Goal: Transaction & Acquisition: Purchase product/service

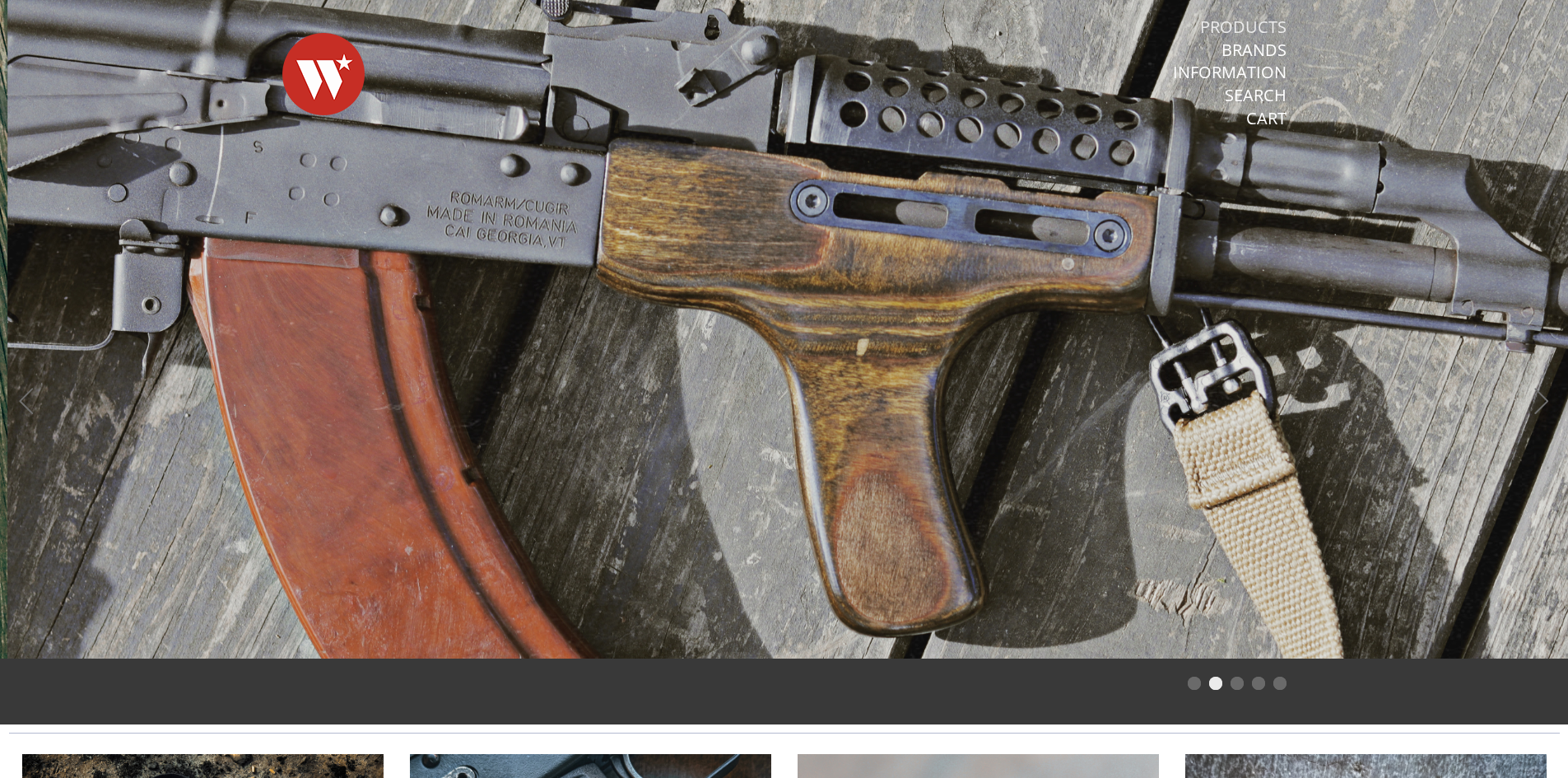
click at [1230, 20] on link "Products" at bounding box center [1243, 27] width 86 height 21
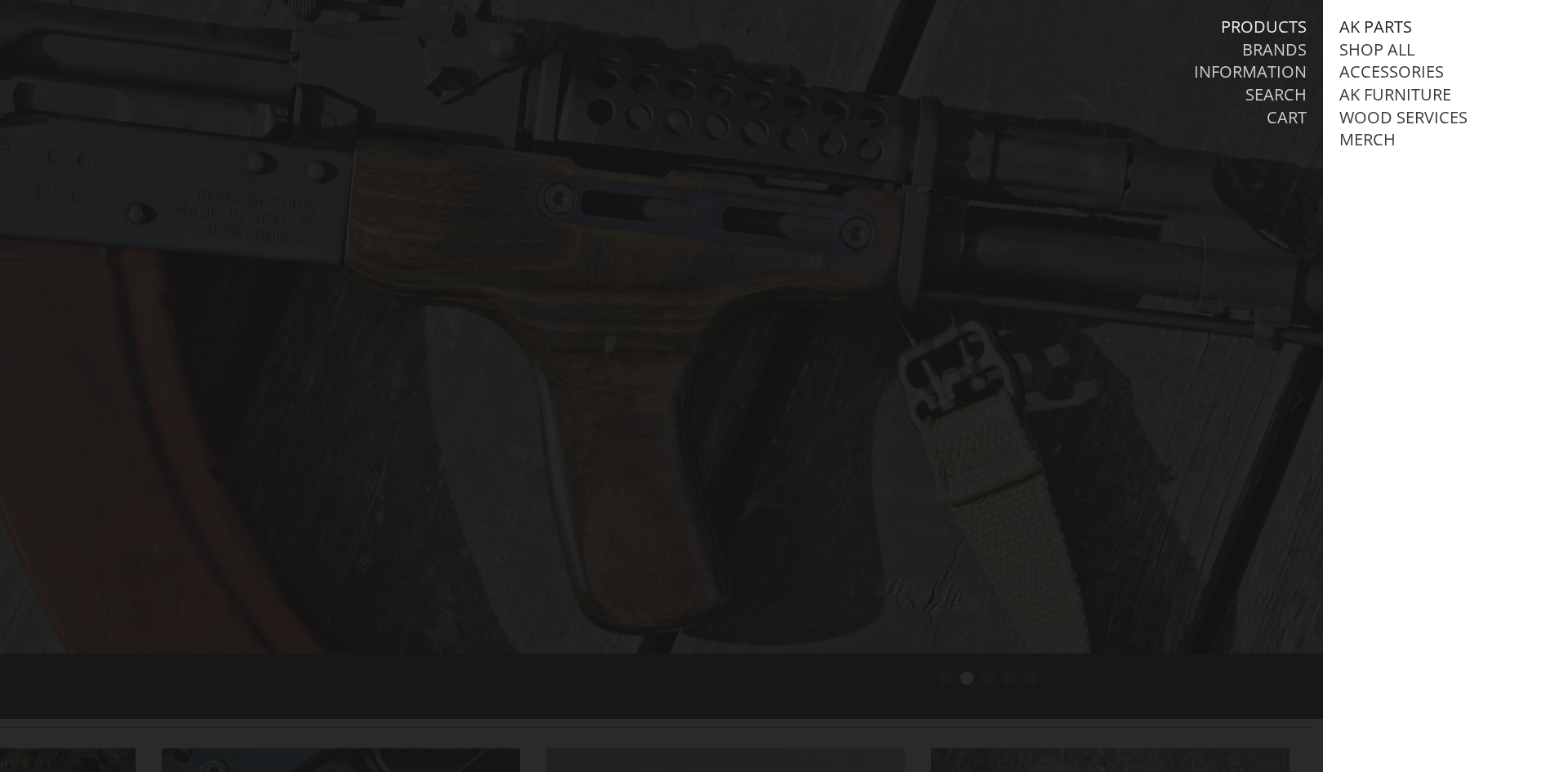
click at [1356, 17] on link "AK Parts" at bounding box center [1375, 27] width 72 height 21
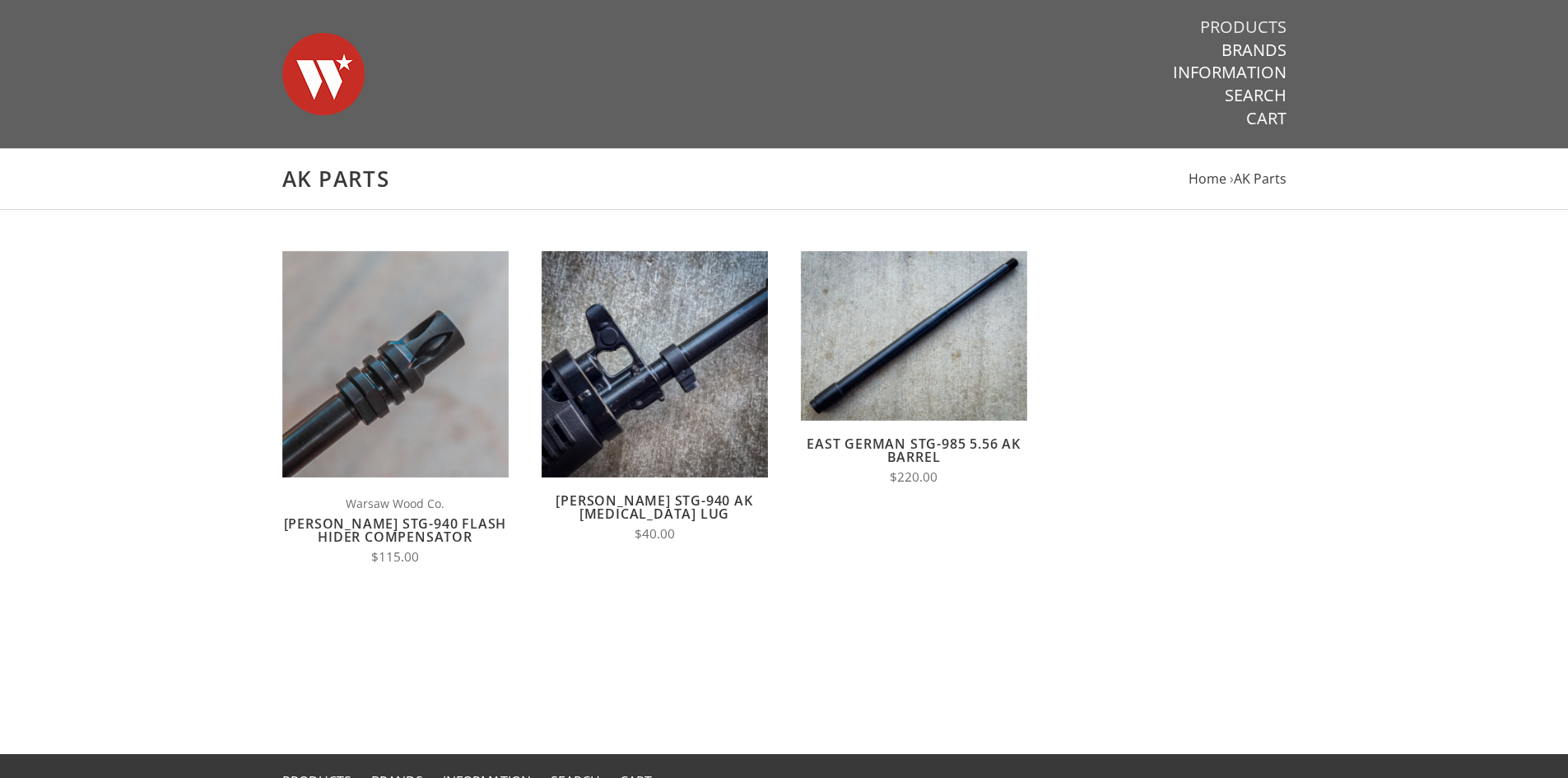
click at [1245, 18] on link "Products" at bounding box center [1243, 27] width 86 height 21
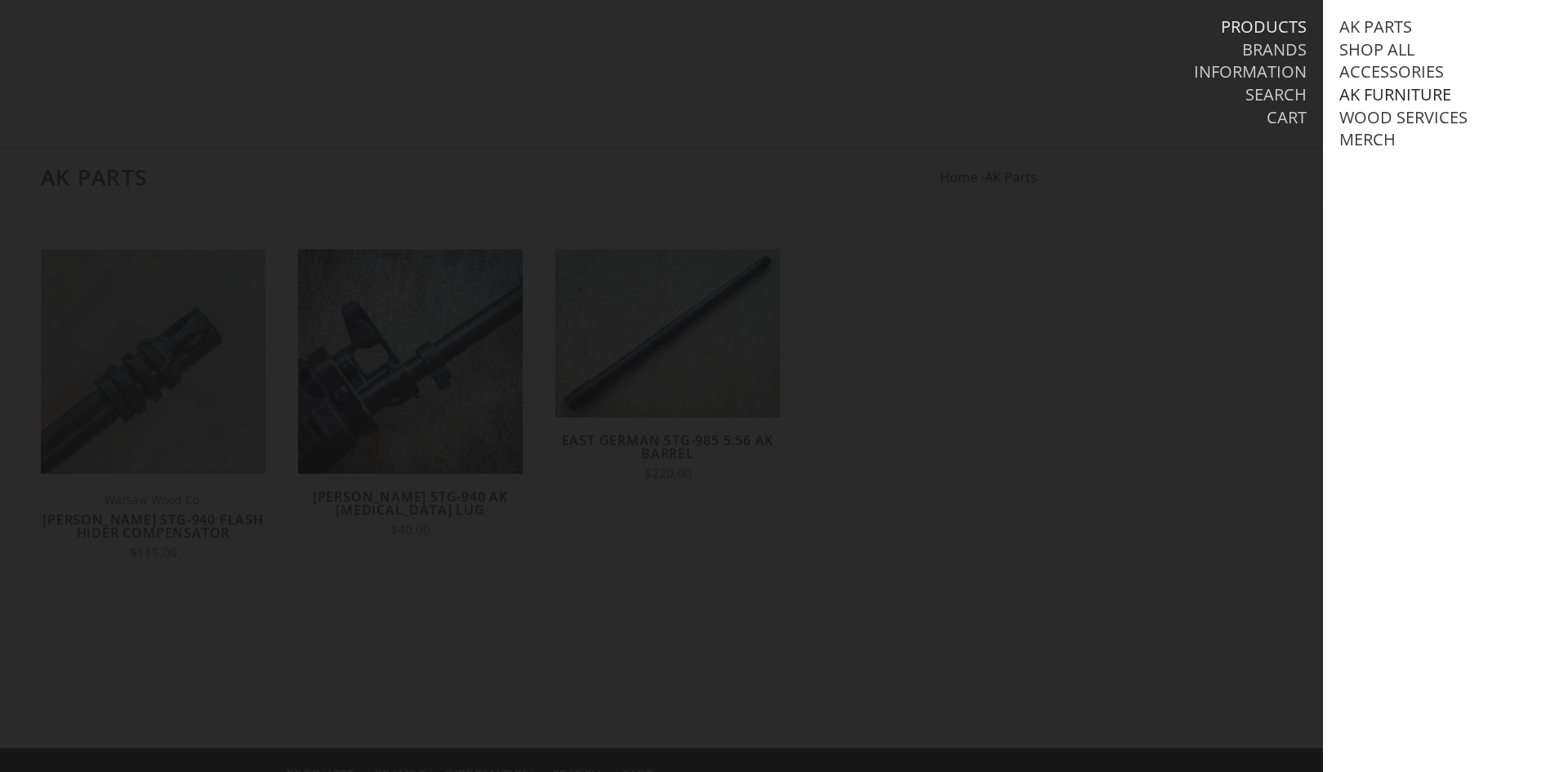
click at [1363, 97] on link "AK Furniture" at bounding box center [1395, 94] width 112 height 21
click at [1395, 118] on link "View all AK Furniture" at bounding box center [1448, 118] width 185 height 21
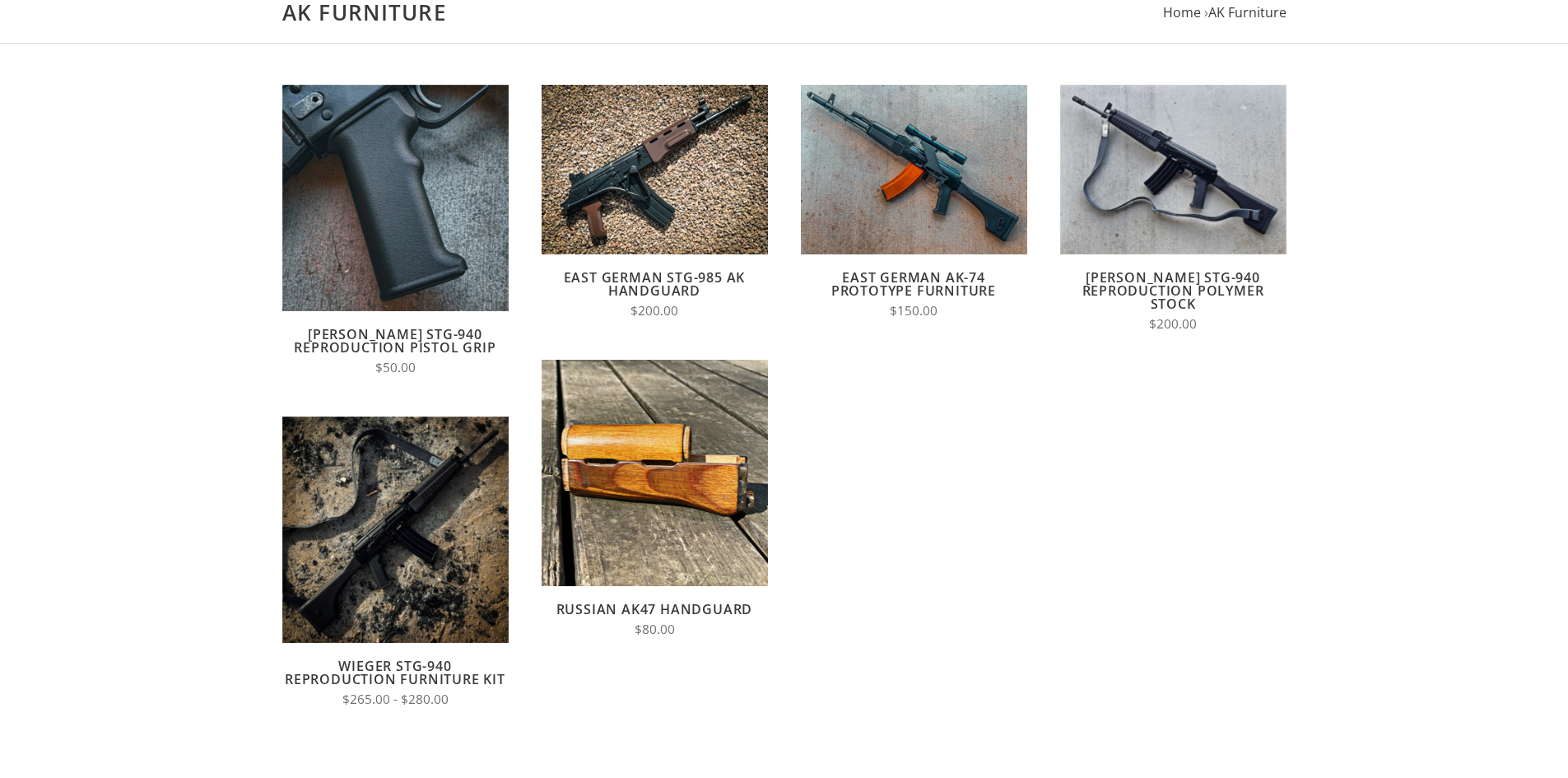
scroll to position [247, 0]
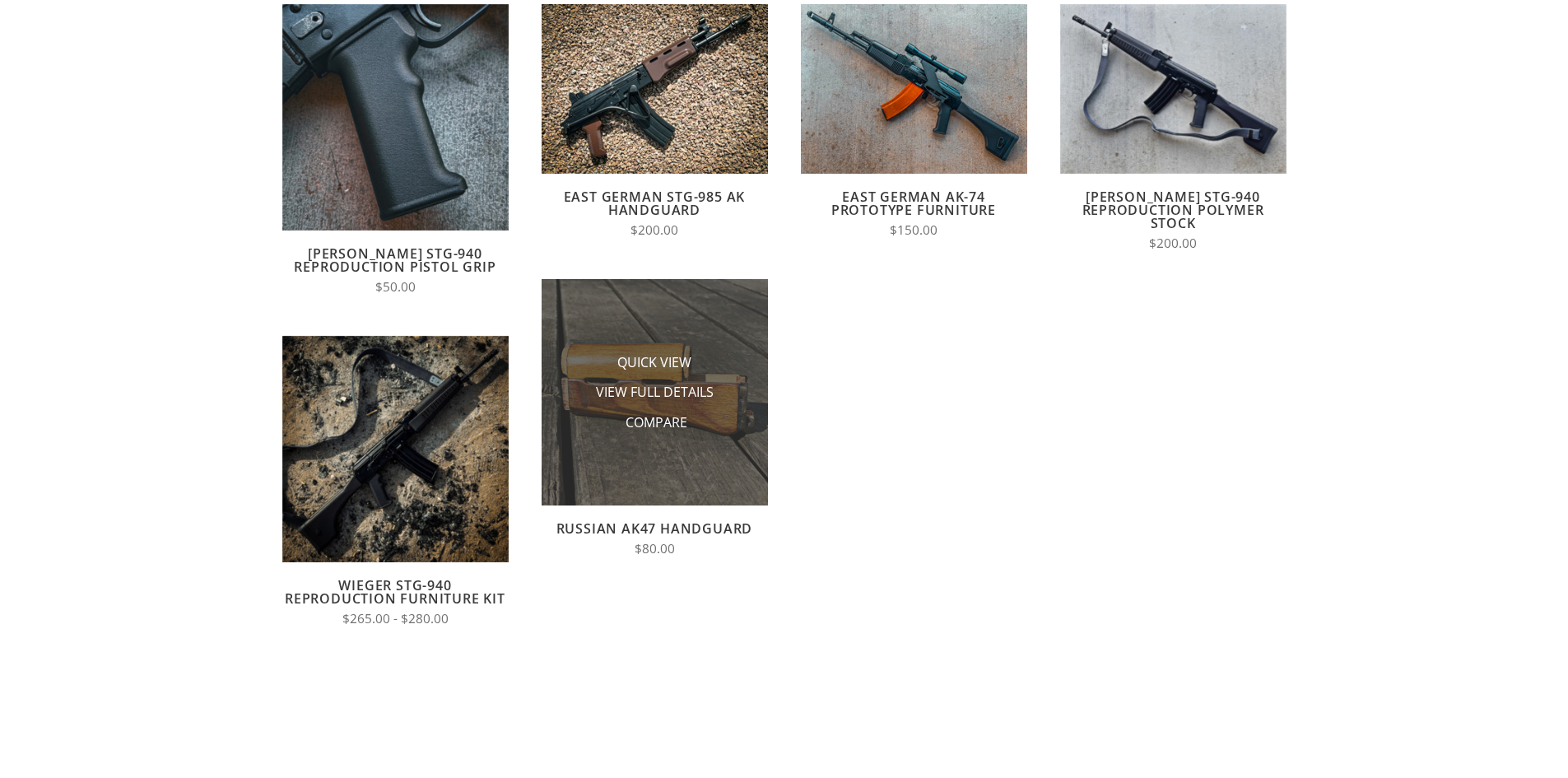
click at [706, 436] on li "Compare" at bounding box center [655, 423] width 165 height 31
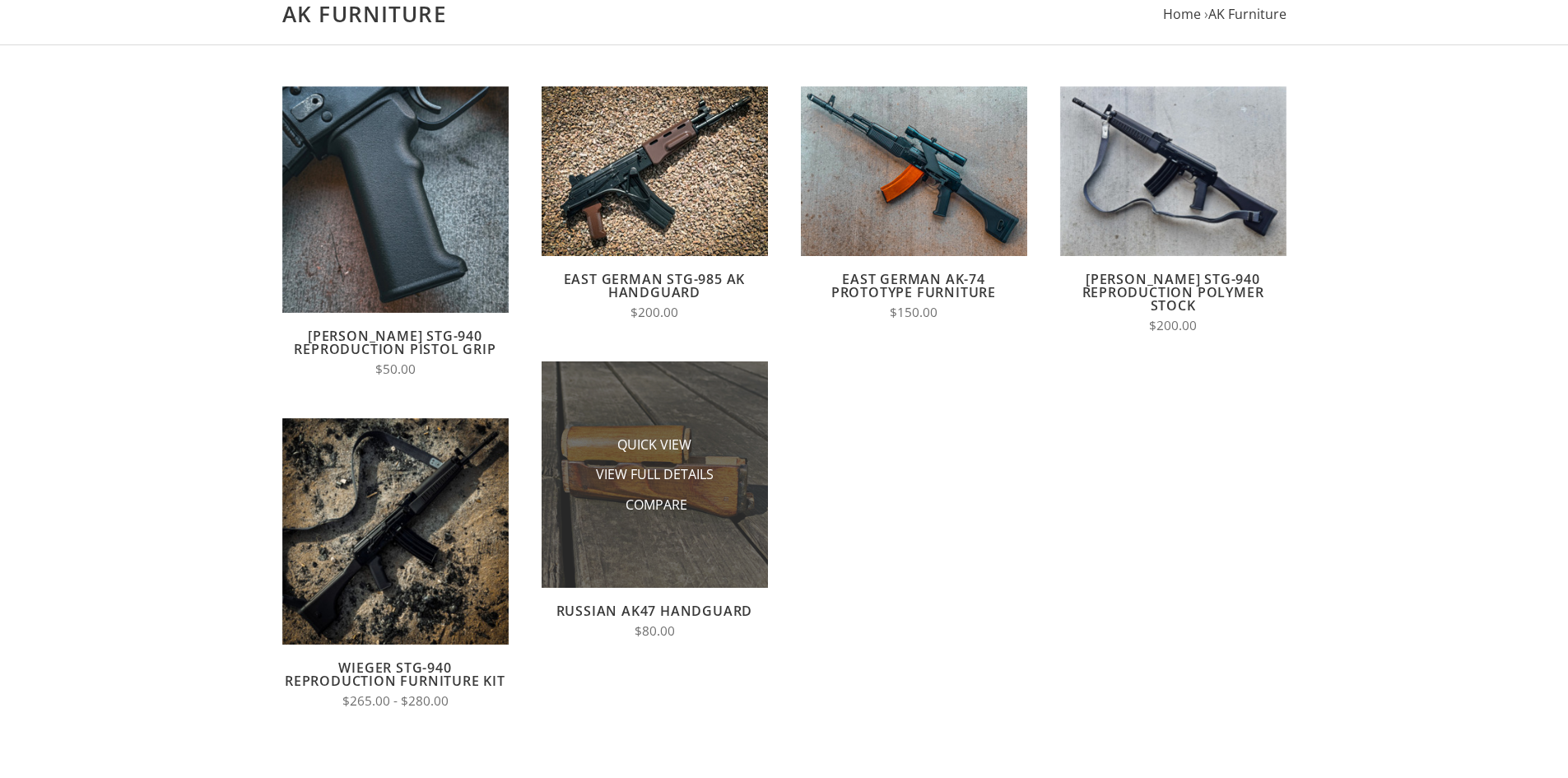
click at [685, 523] on img at bounding box center [655, 474] width 226 height 226
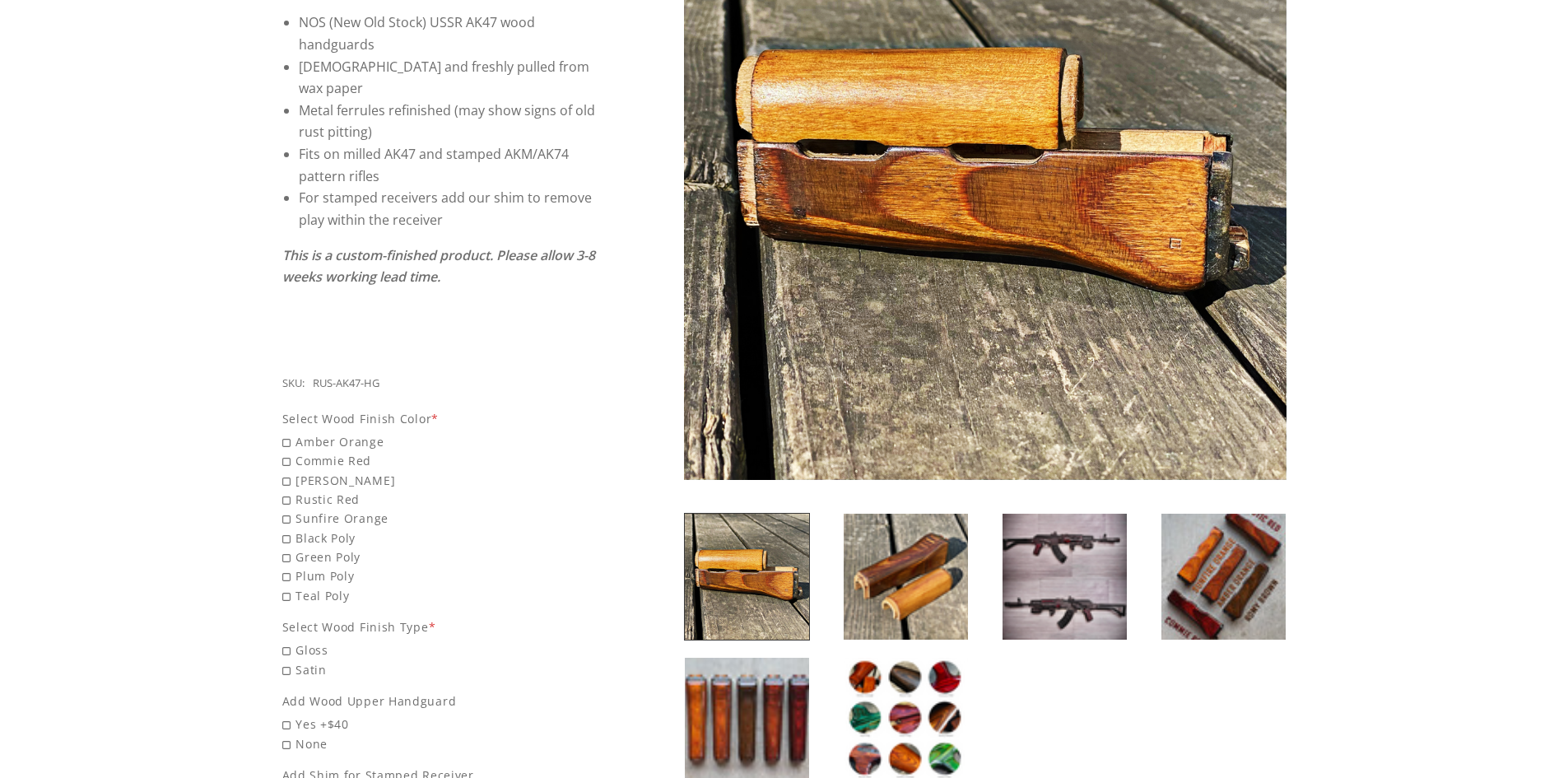
scroll to position [330, 0]
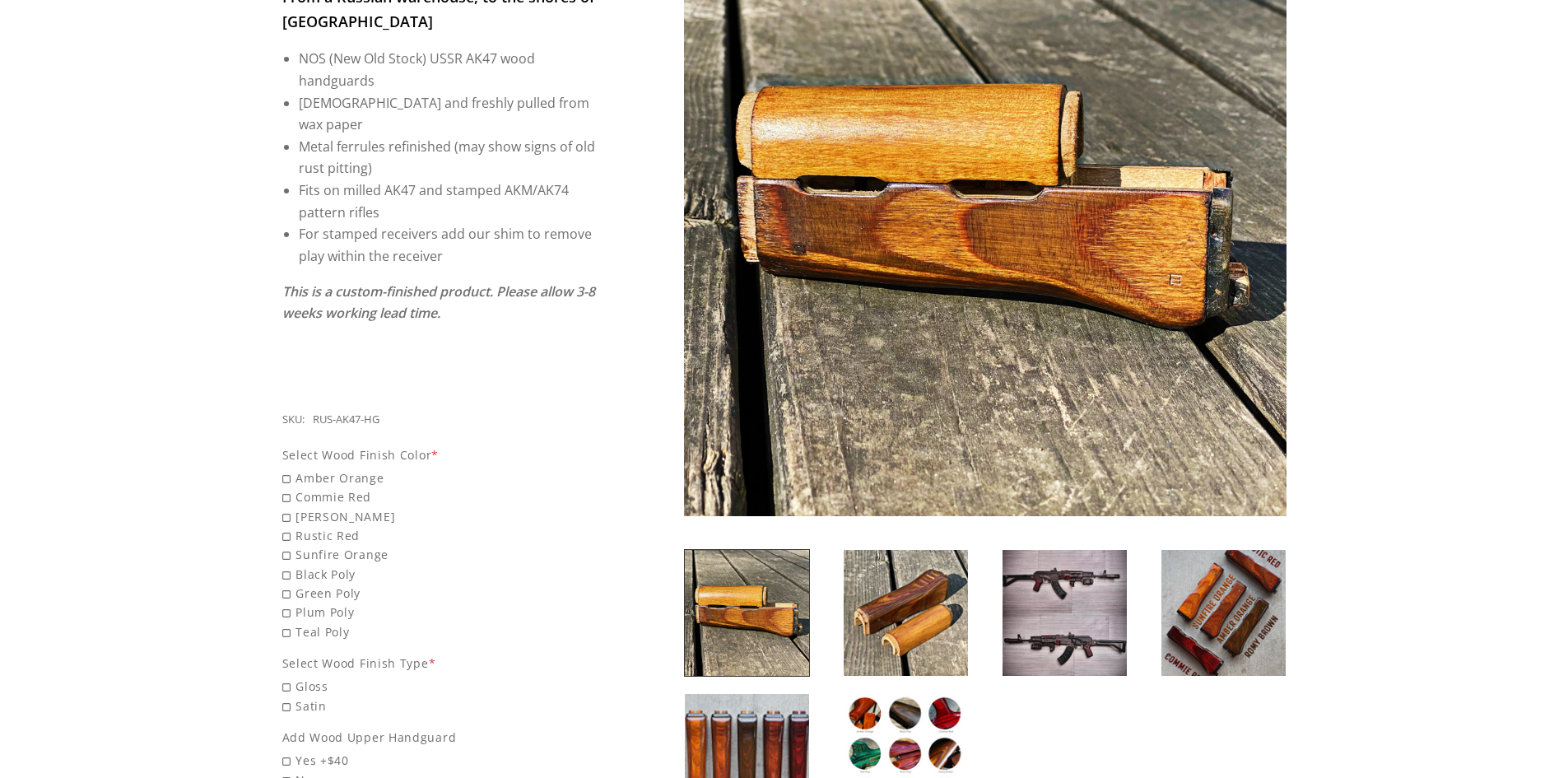
click at [1032, 598] on img at bounding box center [1065, 612] width 125 height 126
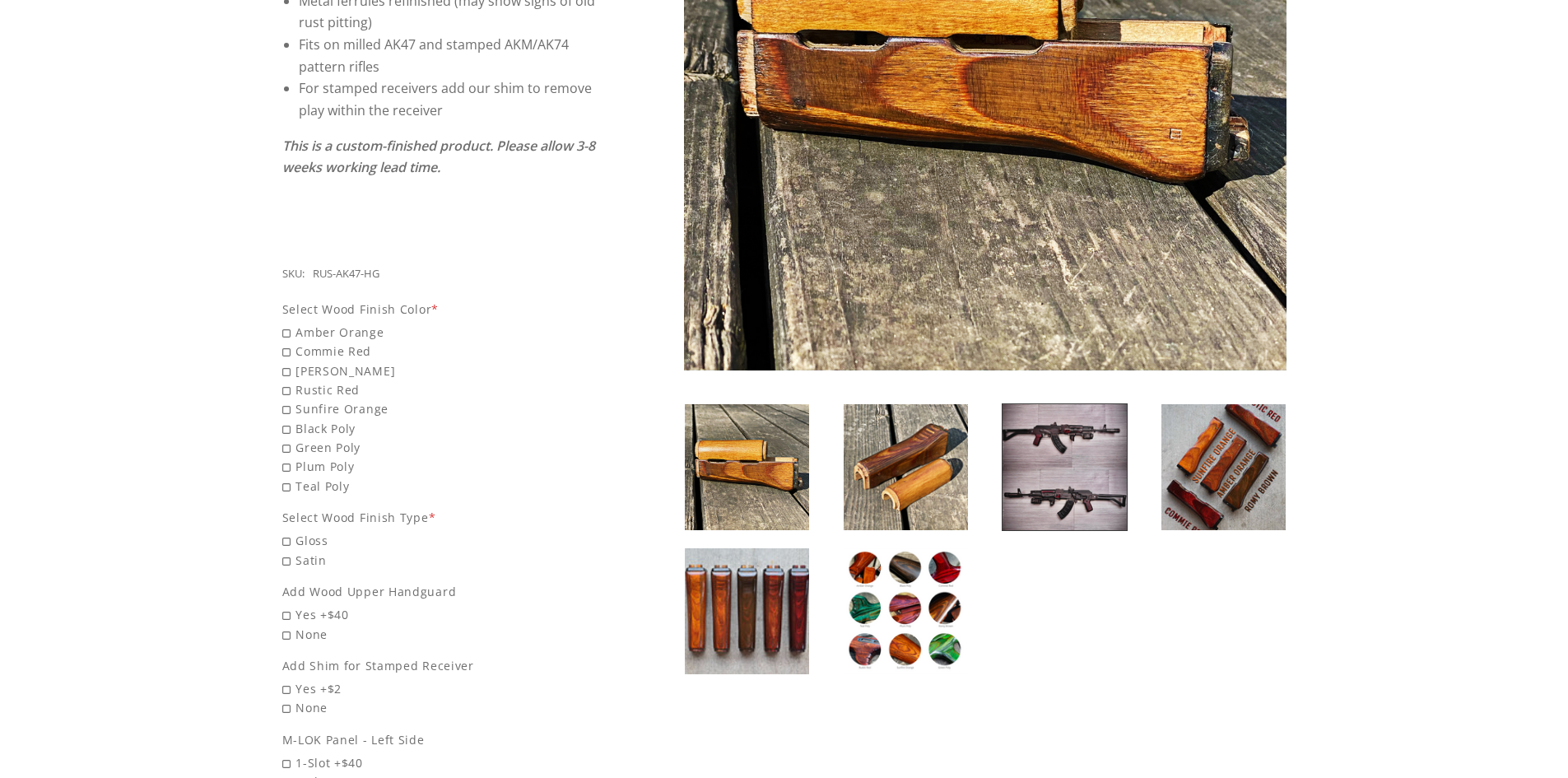
scroll to position [493, 0]
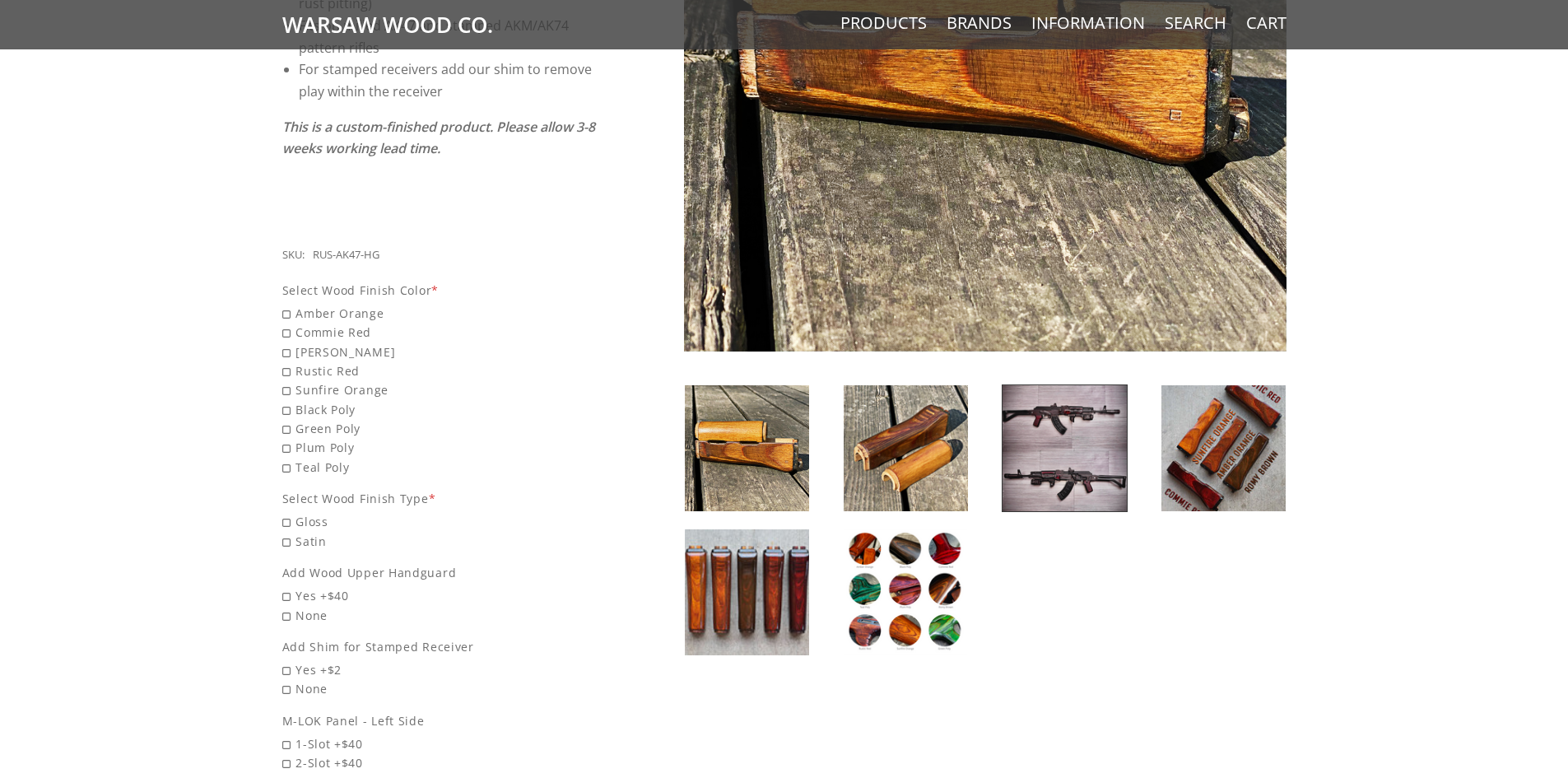
click at [893, 595] on img at bounding box center [906, 591] width 125 height 126
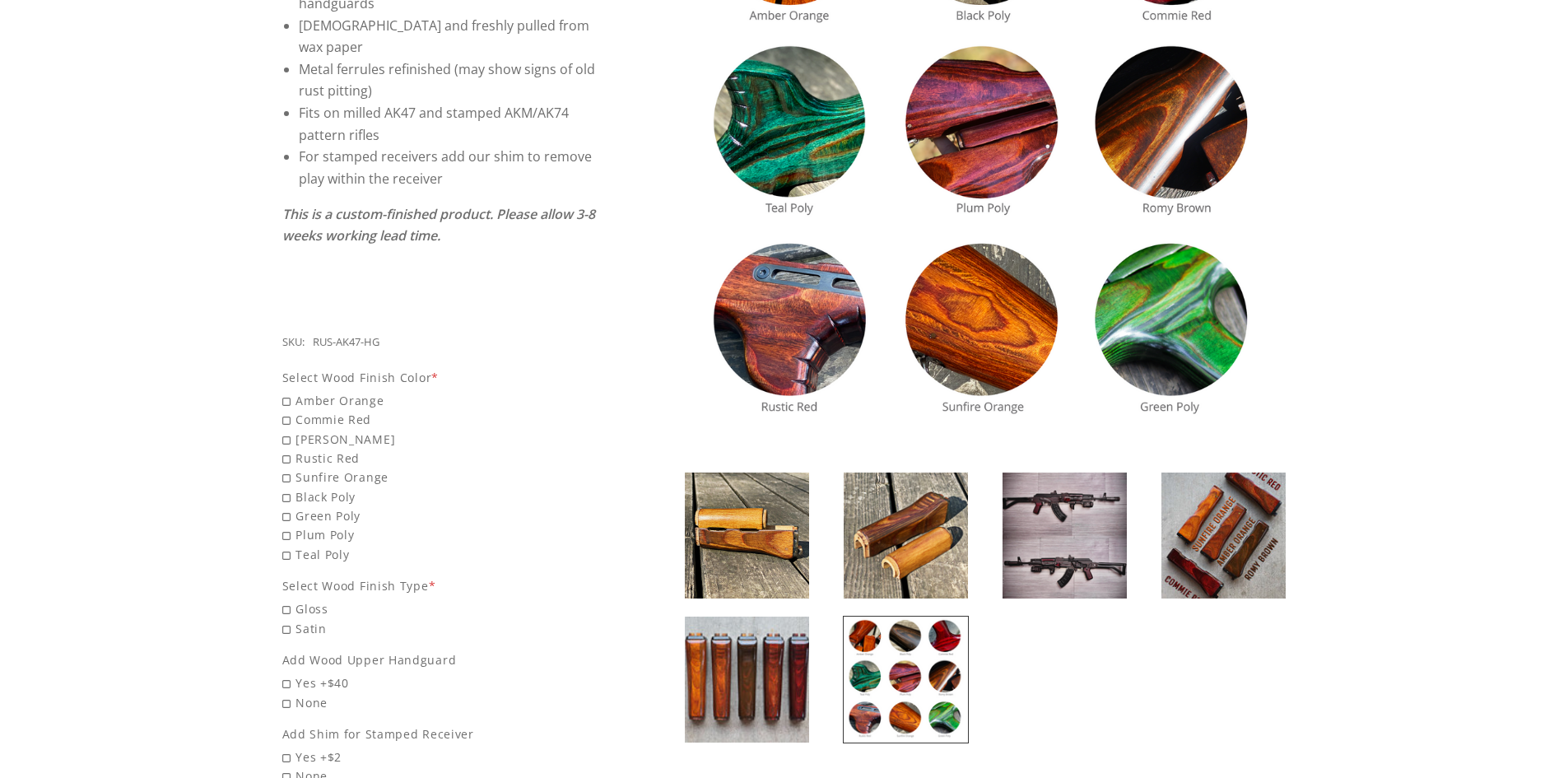
scroll to position [411, 0]
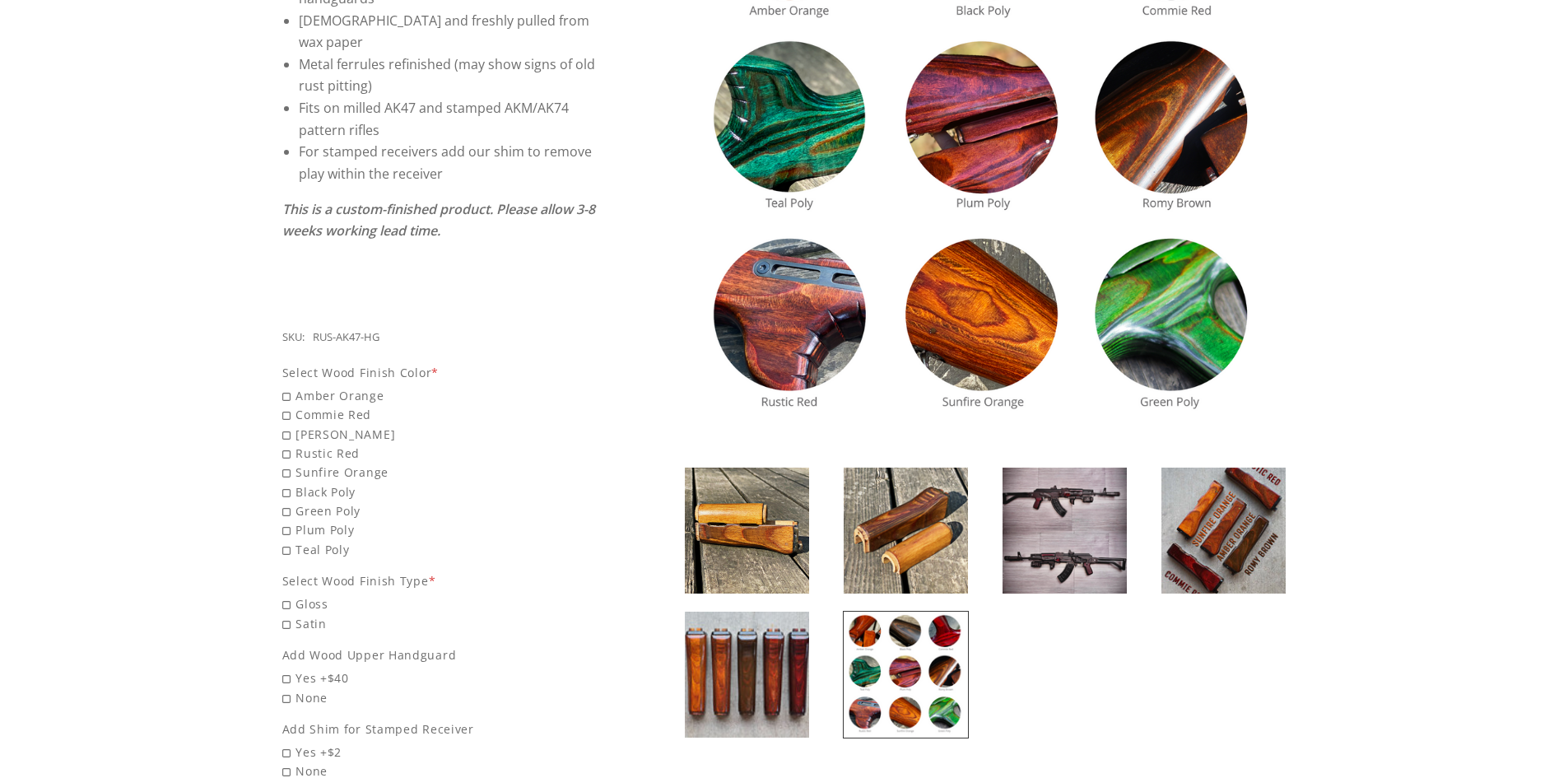
click at [1216, 510] on img at bounding box center [1224, 530] width 125 height 126
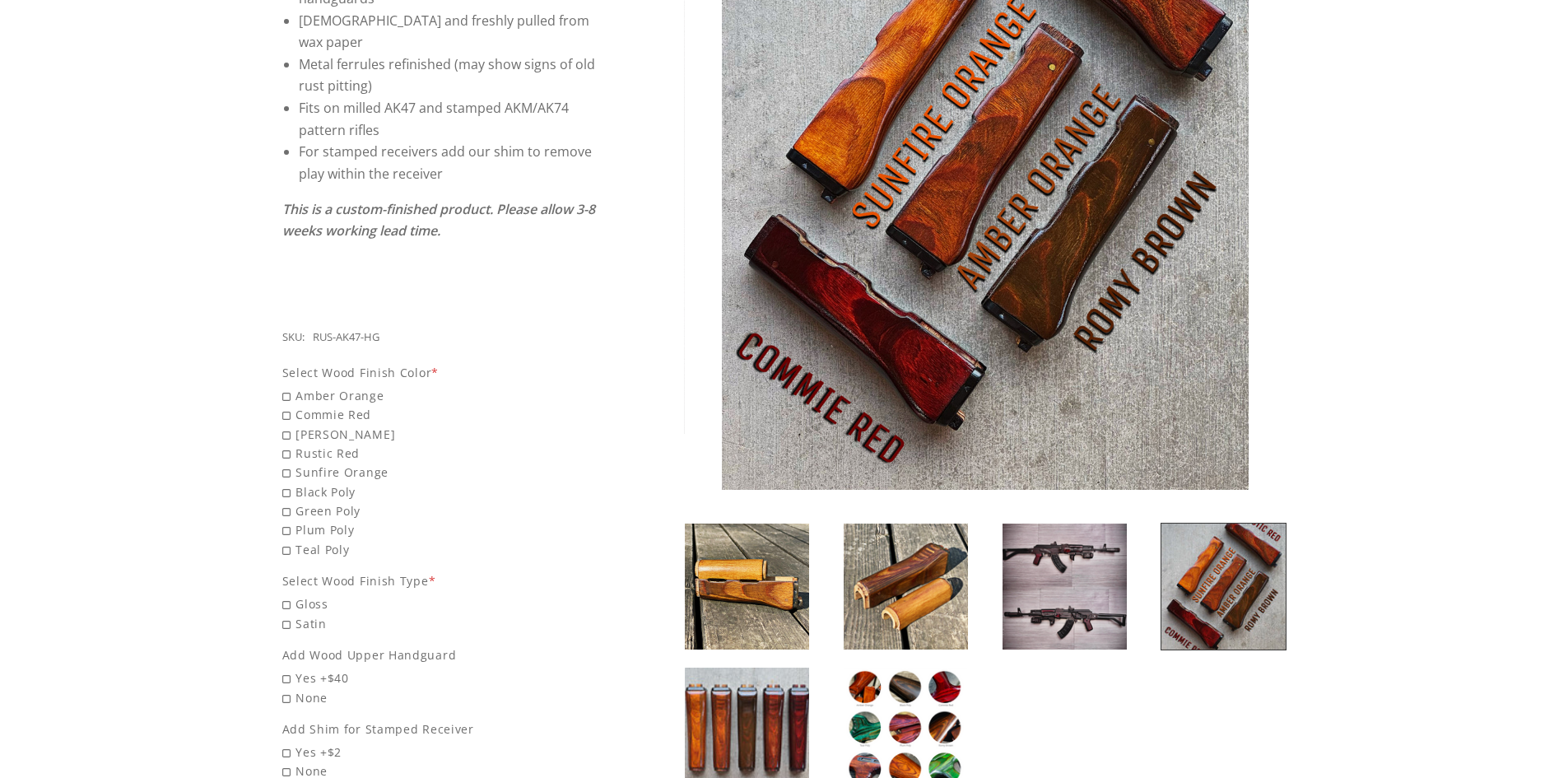
click at [1040, 560] on img at bounding box center [1065, 585] width 125 height 126
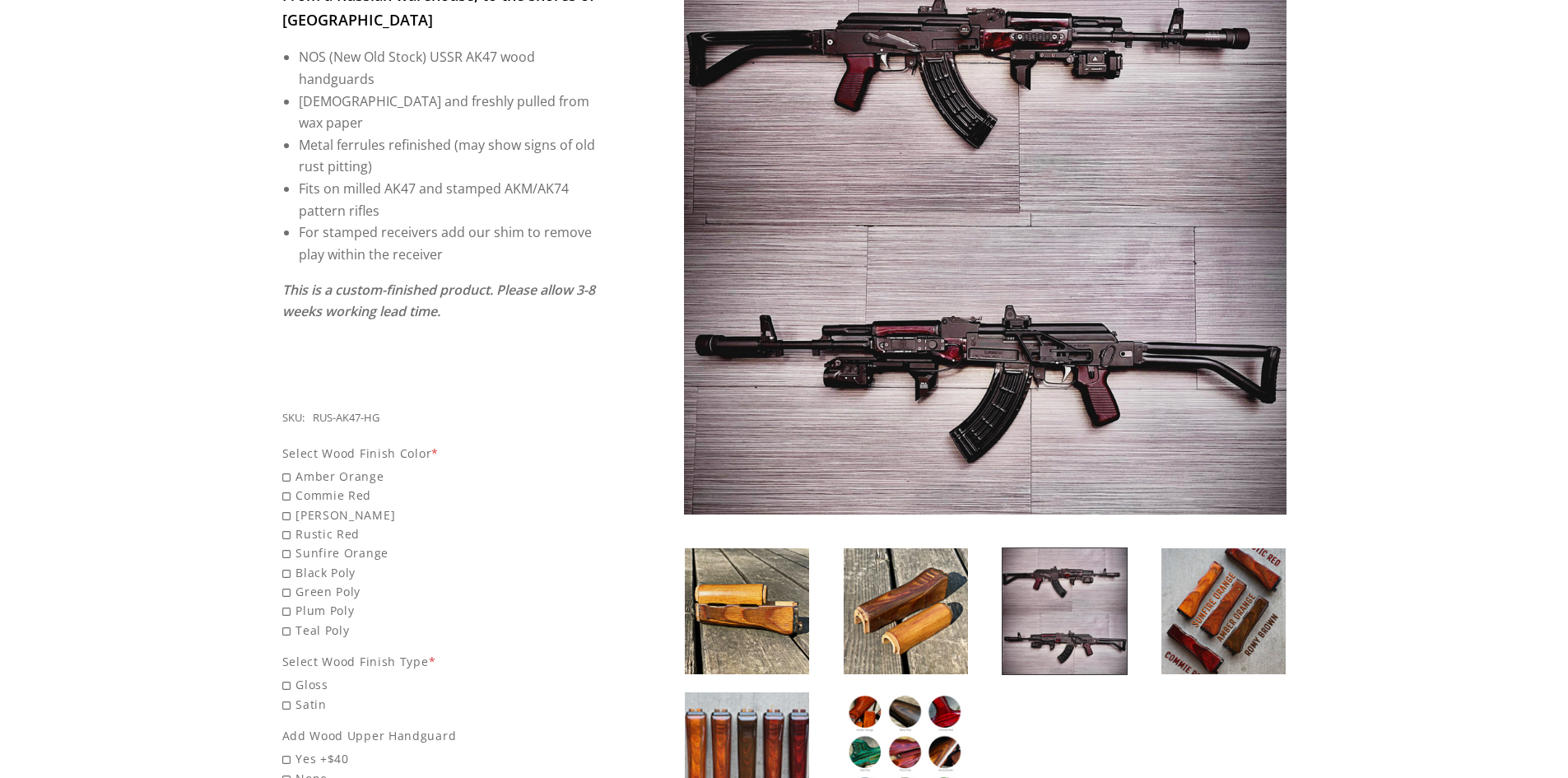
scroll to position [82, 0]
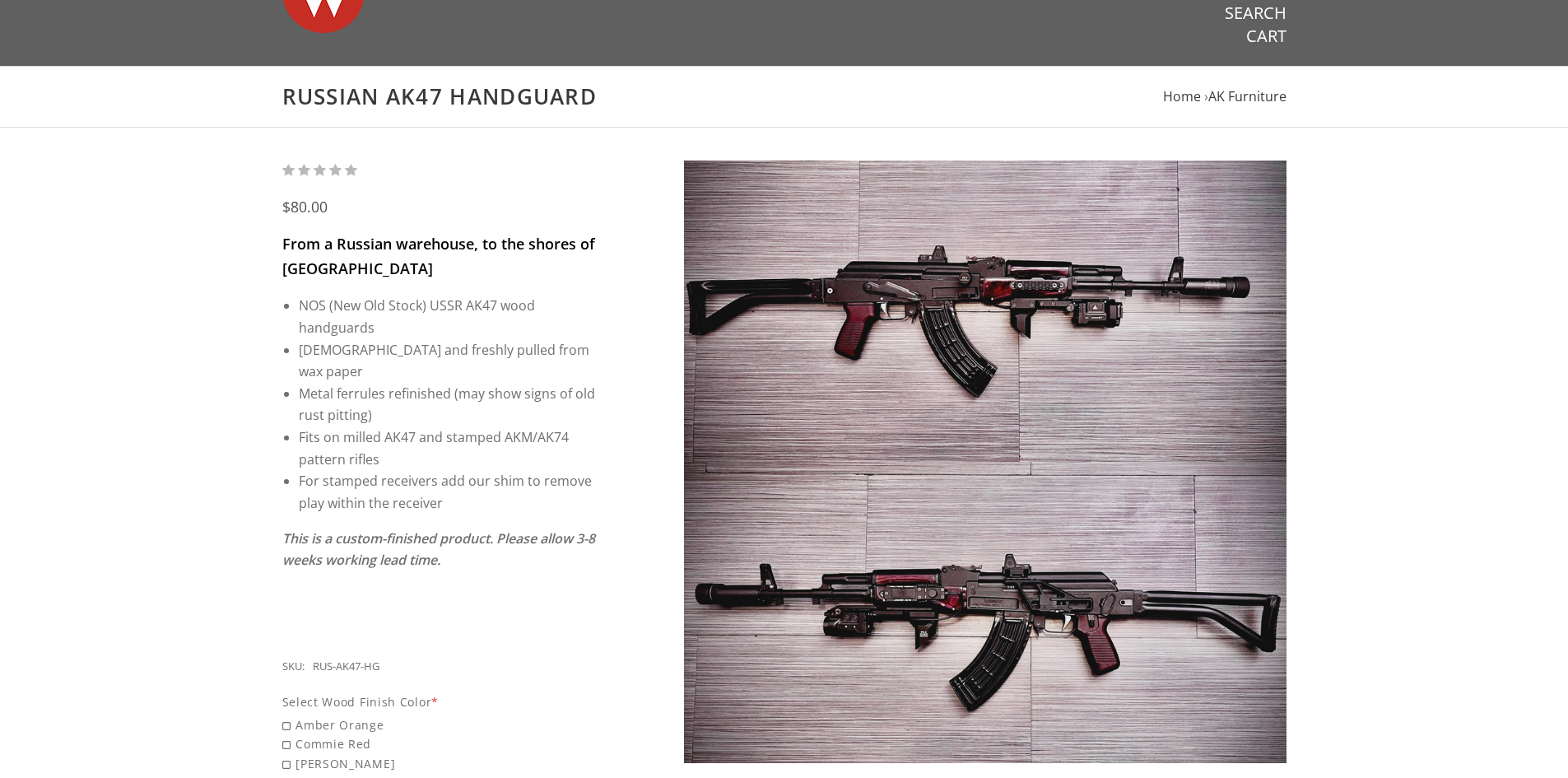
click at [1039, 294] on img at bounding box center [985, 461] width 603 height 603
click at [1039, 275] on img at bounding box center [985, 461] width 603 height 603
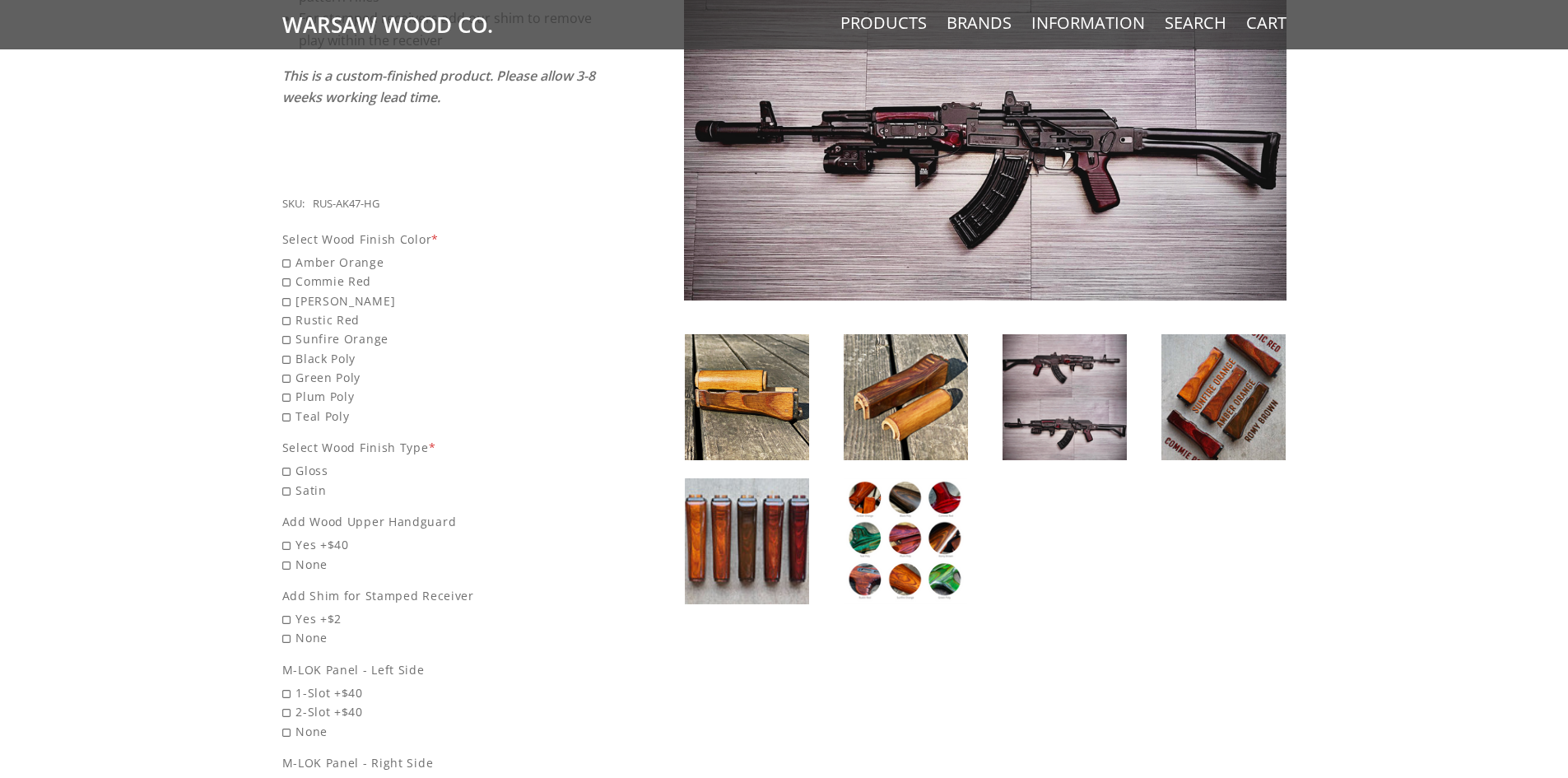
scroll to position [576, 0]
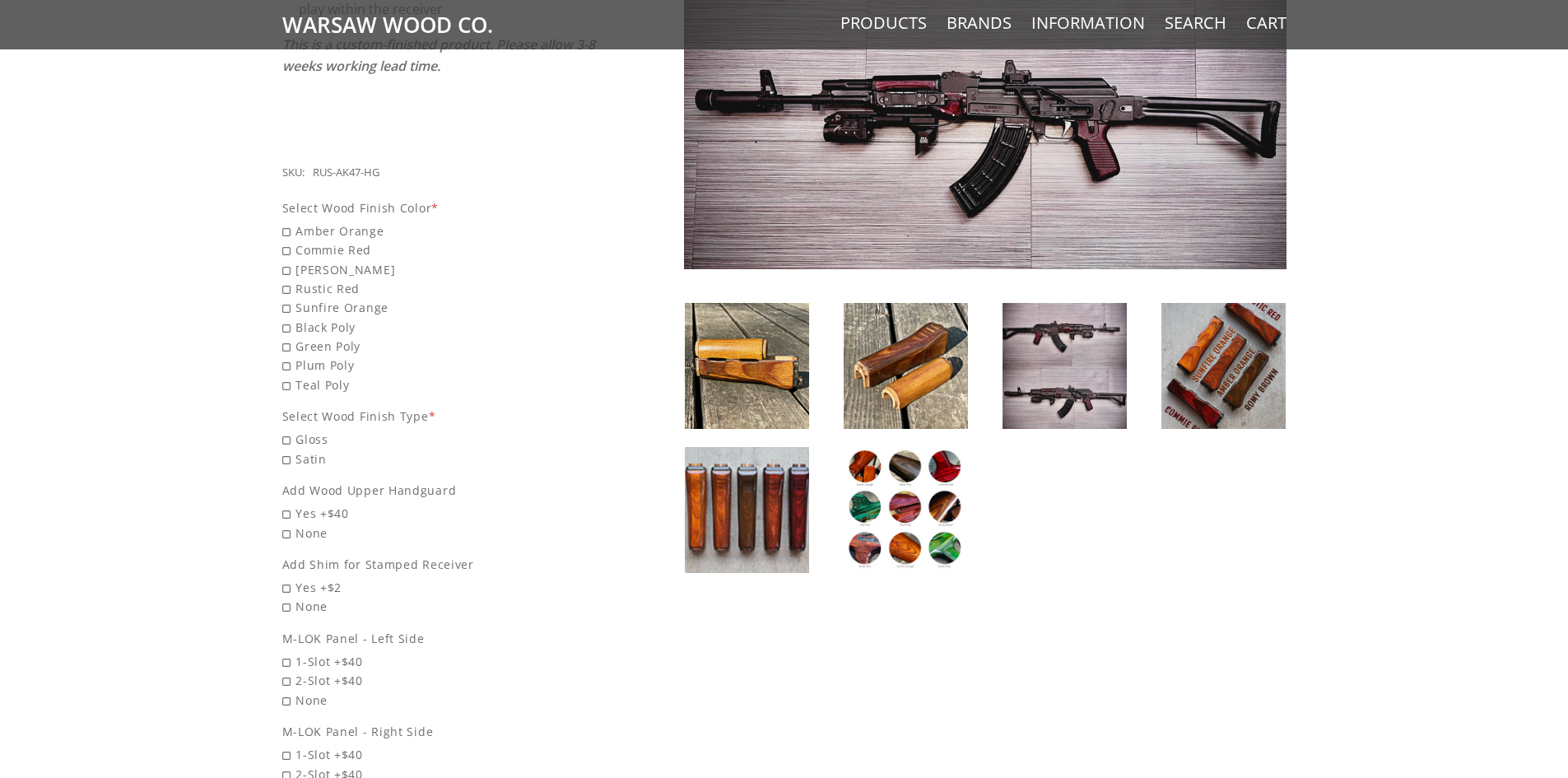
click at [1239, 346] on img at bounding box center [1224, 365] width 125 height 126
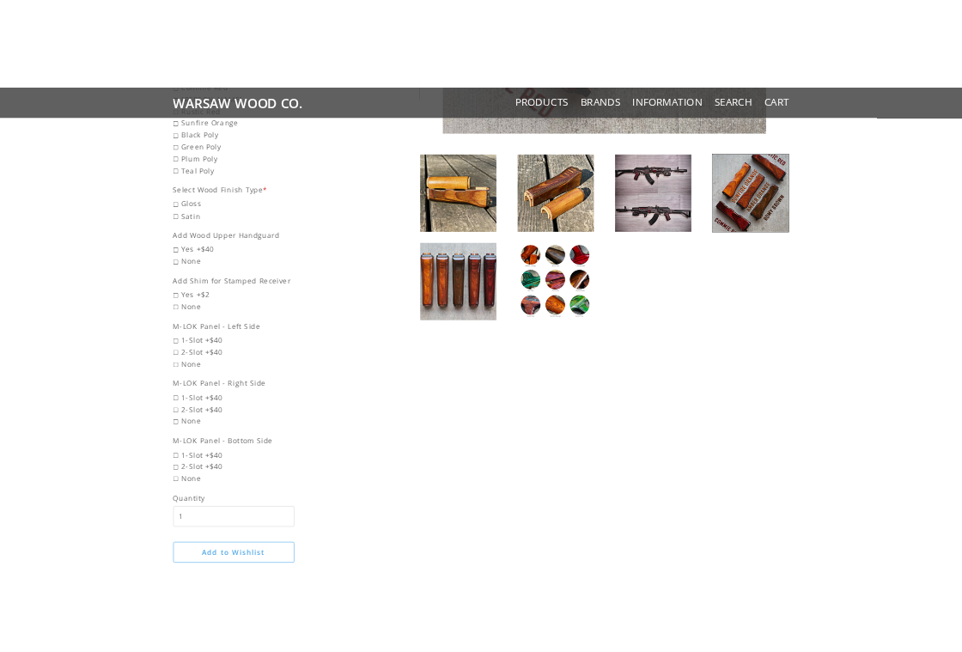
scroll to position [859, 0]
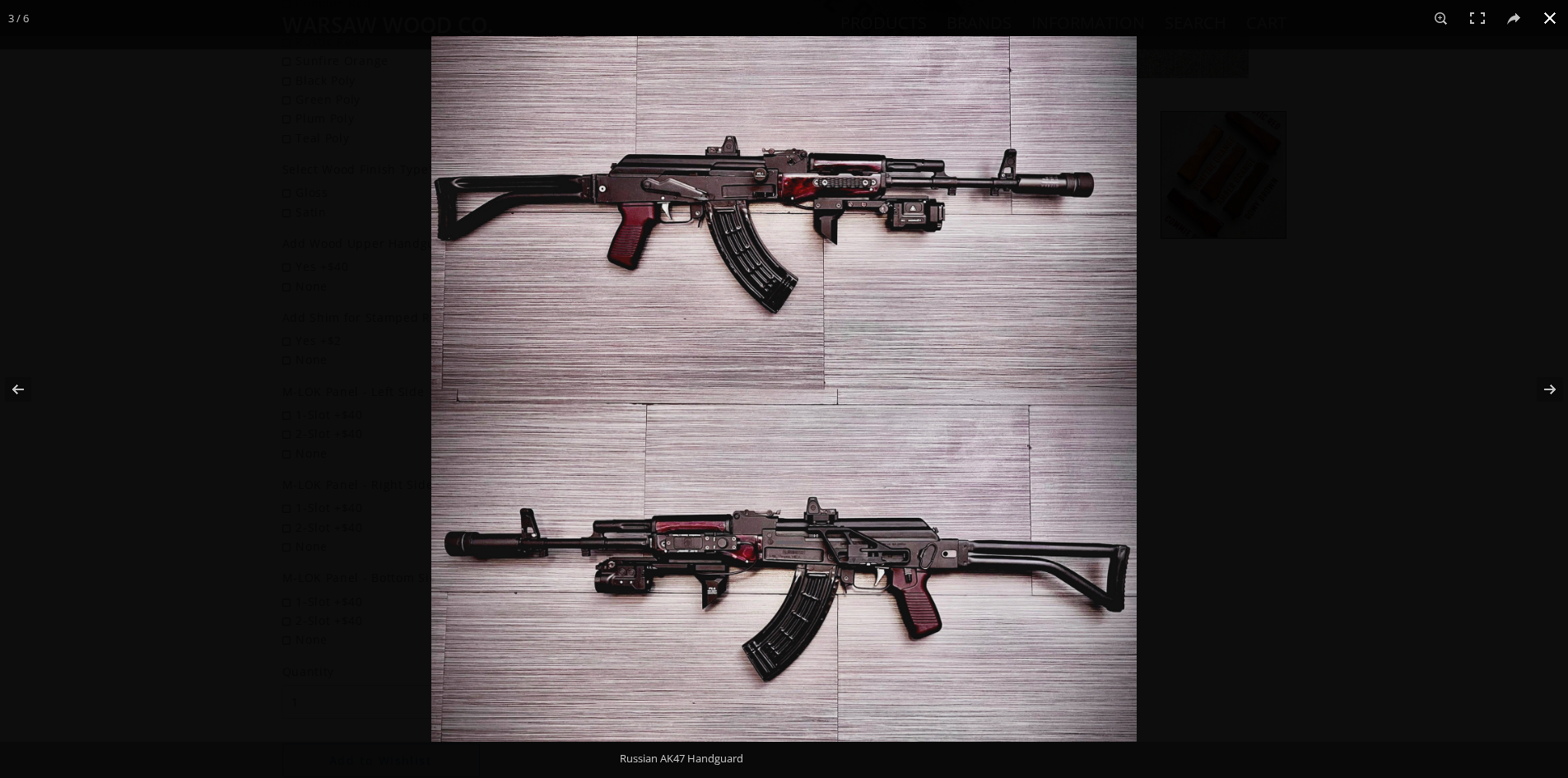
click at [1547, 23] on button at bounding box center [1550, 18] width 36 height 36
